Goal: Information Seeking & Learning: Learn about a topic

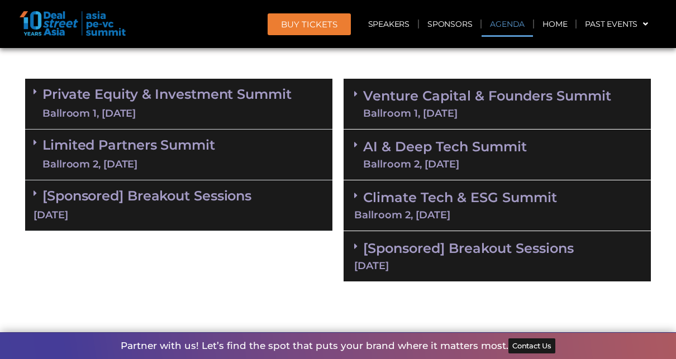
scroll to position [726, 0]
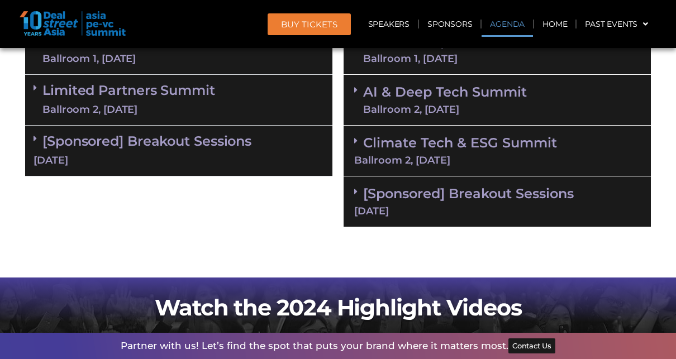
click at [356, 93] on icon at bounding box center [355, 90] width 3 height 9
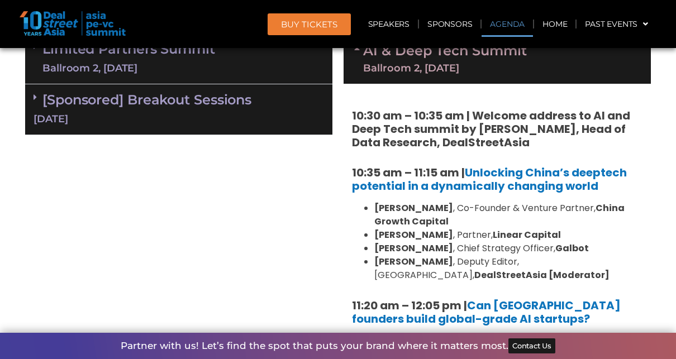
scroll to position [782, 0]
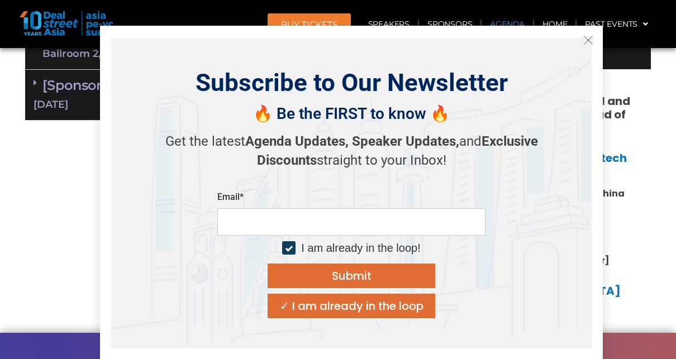
click at [590, 37] on icon "Close" at bounding box center [588, 40] width 10 height 10
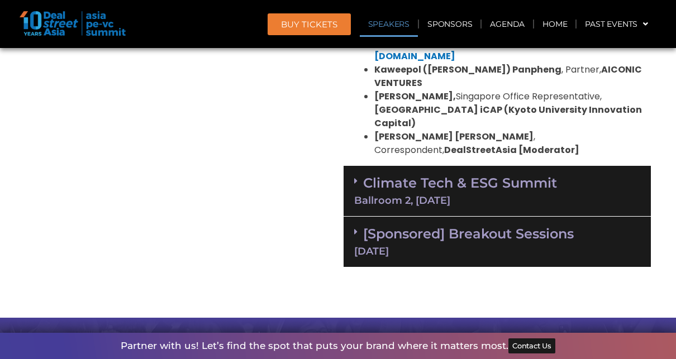
scroll to position [1229, 0]
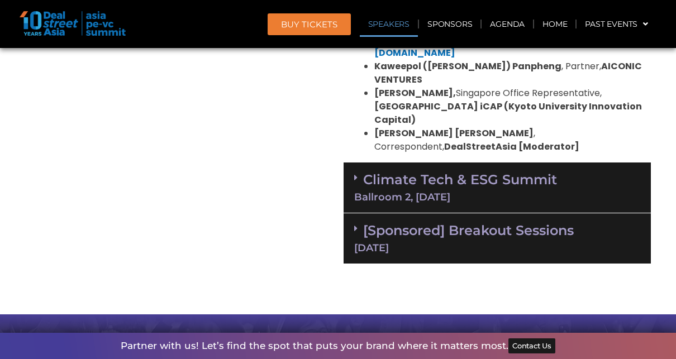
click at [358, 173] on span at bounding box center [358, 178] width 9 height 10
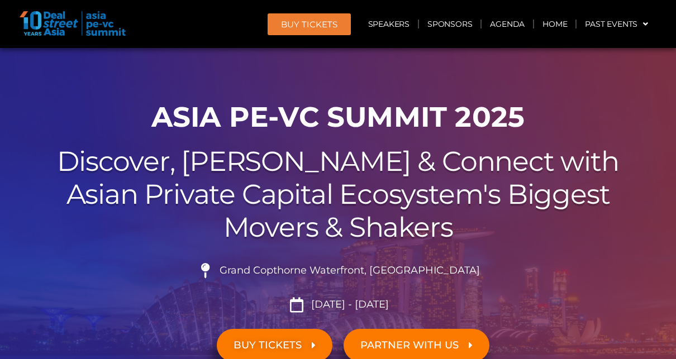
scroll to position [0, 0]
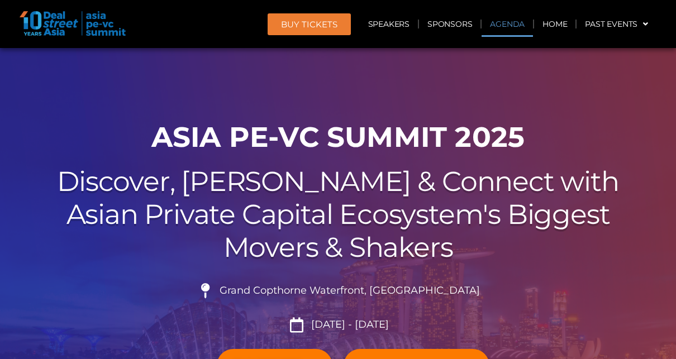
click at [518, 24] on link "Agenda" at bounding box center [507, 24] width 51 height 26
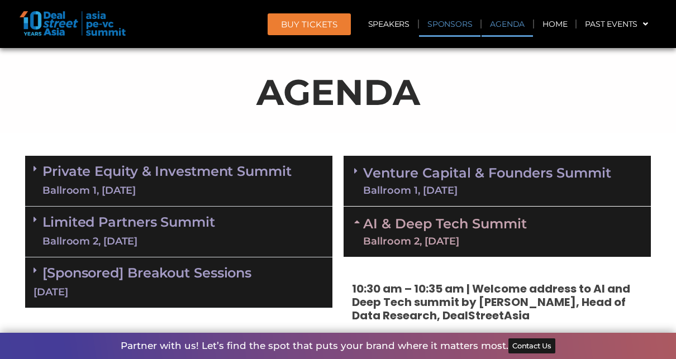
click at [466, 21] on link "Sponsors" at bounding box center [449, 24] width 61 height 26
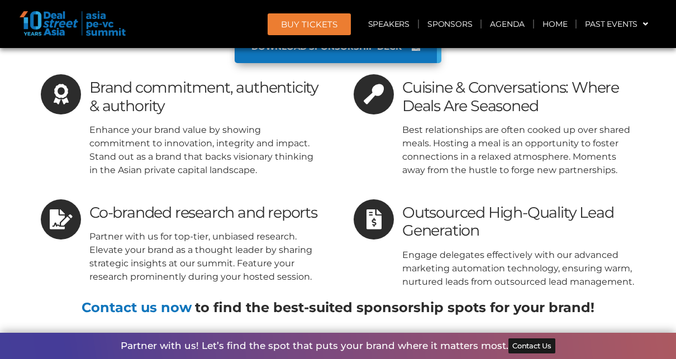
scroll to position [9003, 0]
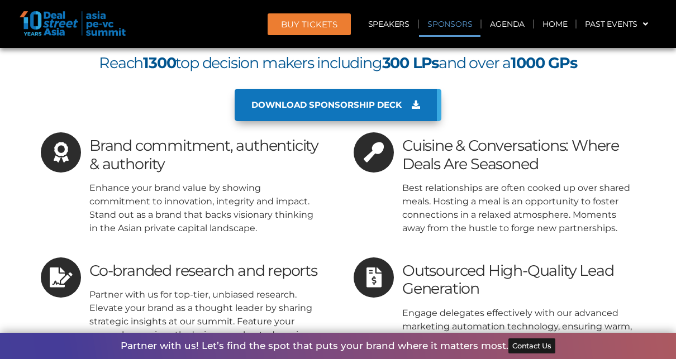
click at [444, 28] on link "Sponsors" at bounding box center [449, 24] width 61 height 26
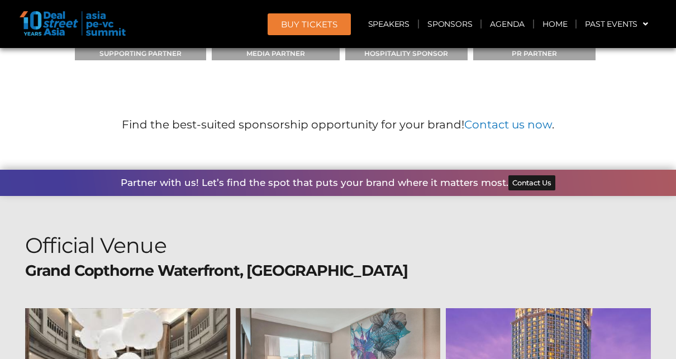
scroll to position [10683, 0]
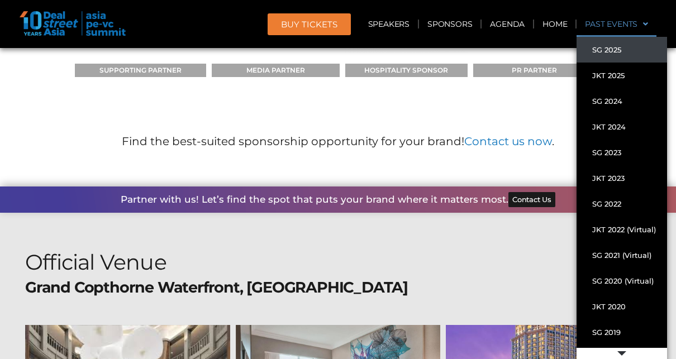
click at [607, 50] on link "SG 2025" at bounding box center [622, 50] width 91 height 26
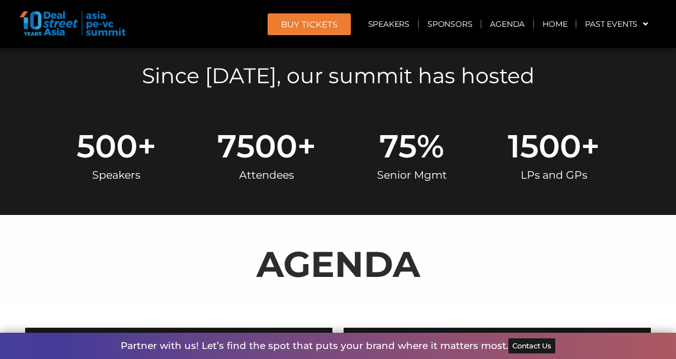
scroll to position [590, 0]
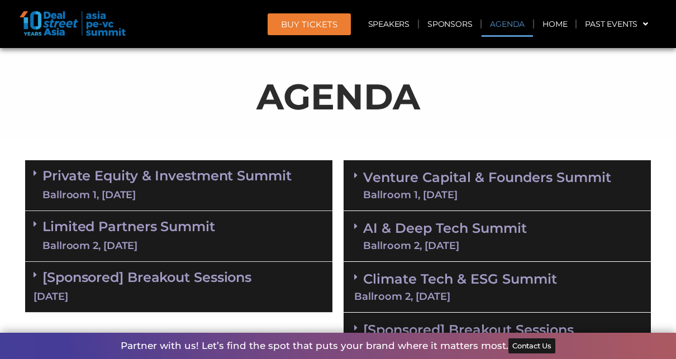
click at [273, 181] on link "Private Equity & Investment Summit Ballroom 1, 10 Sept" at bounding box center [166, 186] width 249 height 34
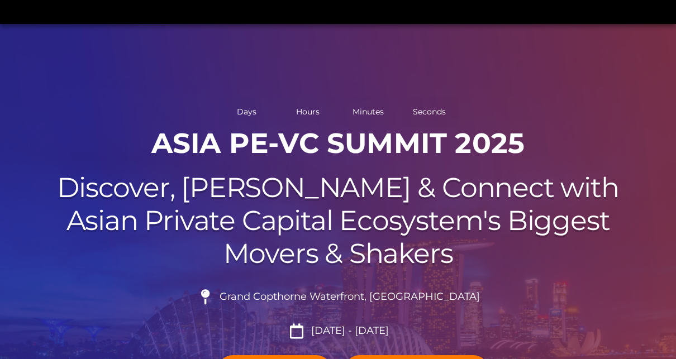
scroll to position [224, 0]
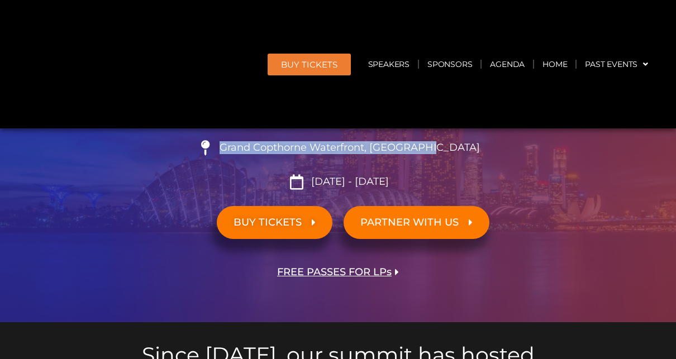
drag, startPoint x: 140, startPoint y: 69, endPoint x: 448, endPoint y: 167, distance: 322.7
click at [448, 168] on div "00 Days 00 Hours 00 Minutes 00 Seconds ASIA PE-VC Summit 2025 Discover, Learn &…" at bounding box center [338, 147] width 637 height 350
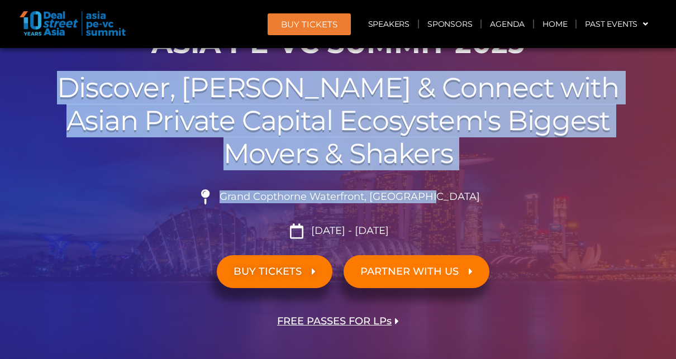
scroll to position [56, 0]
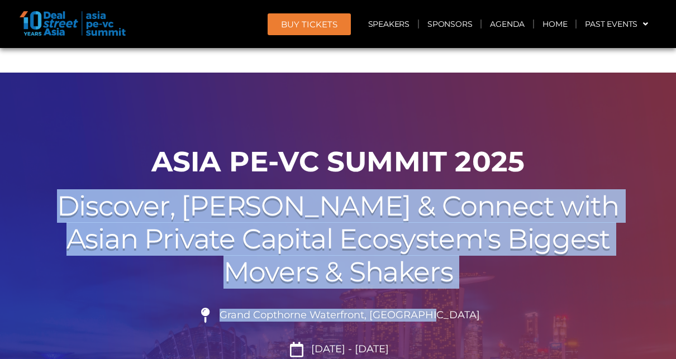
click at [327, 241] on h2 "Discover, Learn & Connect with Asian Private Capital Ecosystem's Biggest Movers…" at bounding box center [338, 239] width 626 height 98
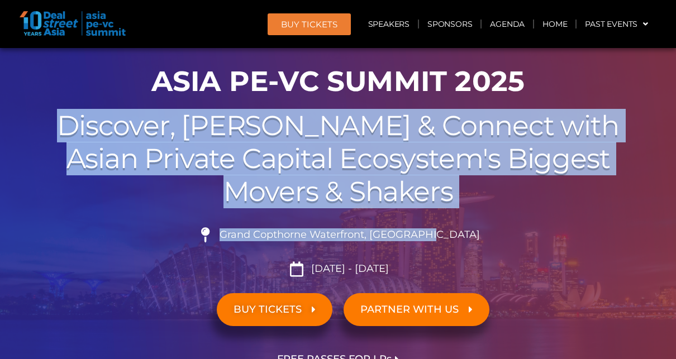
click at [148, 236] on li "Grand Copthorne Waterfront, [GEOGRAPHIC_DATA]​" at bounding box center [338, 239] width 626 height 25
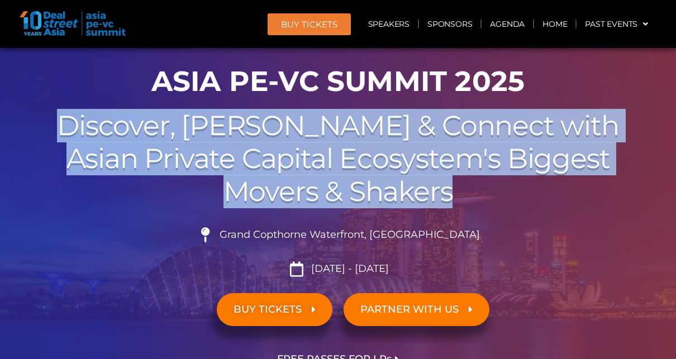
drag, startPoint x: 155, startPoint y: 122, endPoint x: 469, endPoint y: 188, distance: 321.5
click at [469, 188] on h2 "Discover, Learn & Connect with Asian Private Capital Ecosystem's Biggest Movers…" at bounding box center [338, 159] width 626 height 98
copy h2 "Discover, Learn & Connect with Asian Private Capital Ecosystem's Biggest Movers…"
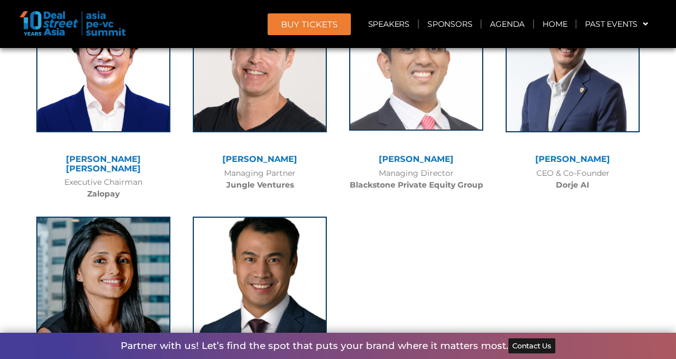
scroll to position [7880, 0]
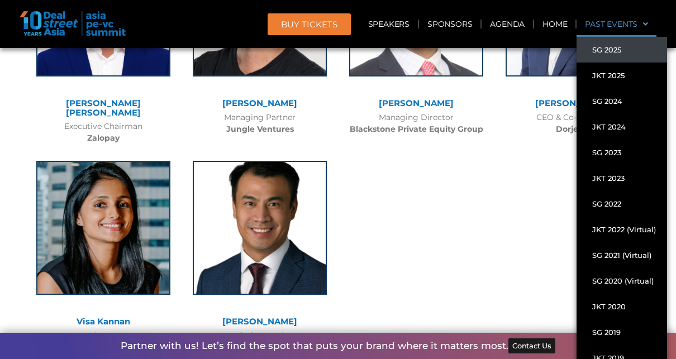
click at [597, 28] on link "Past Events" at bounding box center [617, 24] width 80 height 26
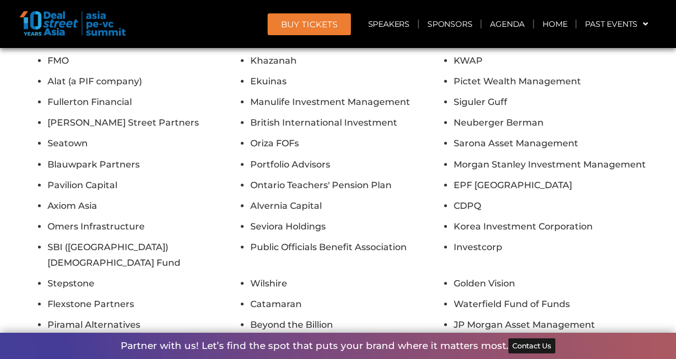
scroll to position [10124, 0]
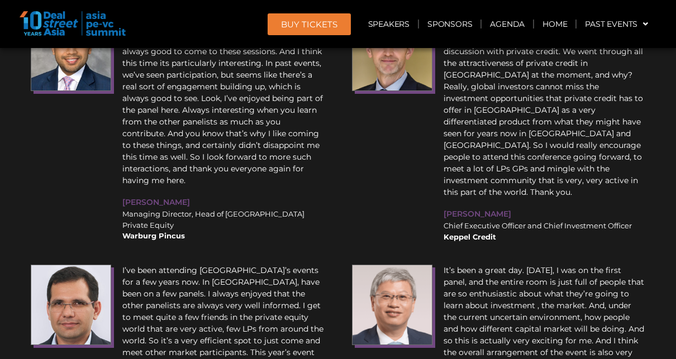
scroll to position [13440, 0]
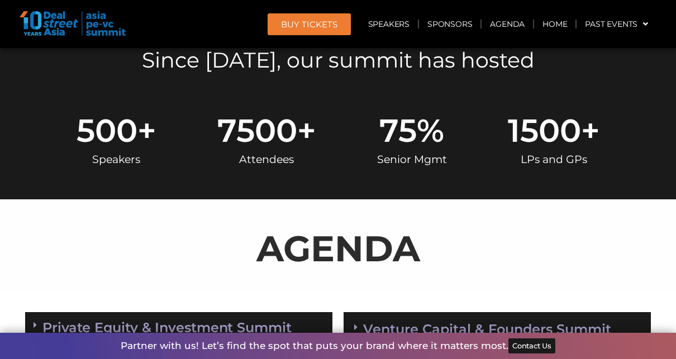
scroll to position [615, 0]
